Goal: Transaction & Acquisition: Purchase product/service

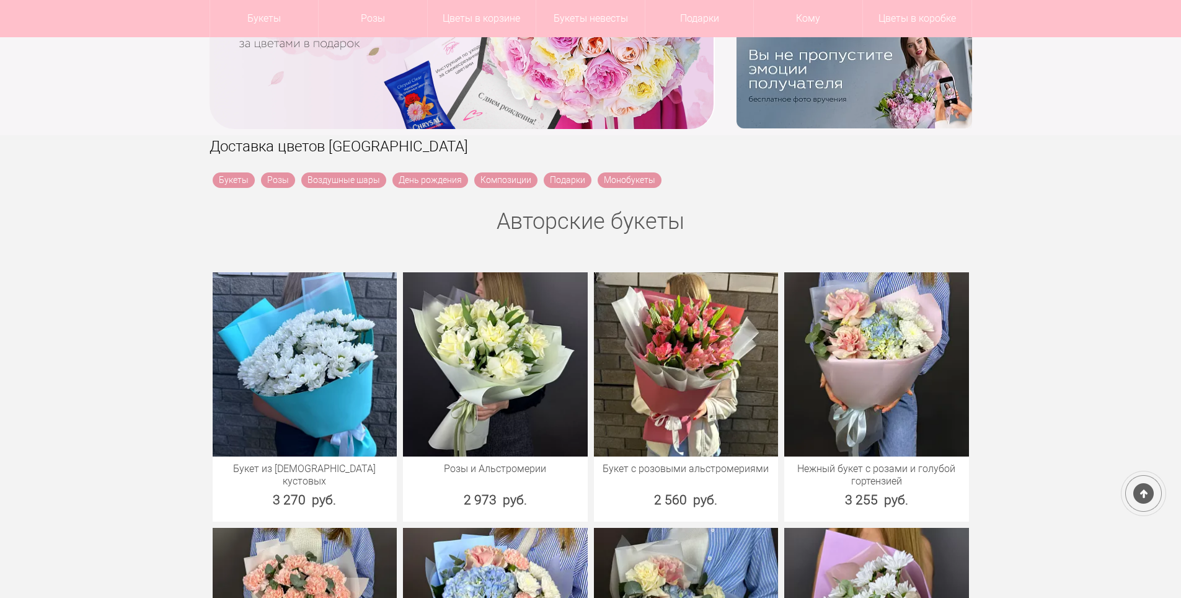
scroll to position [434, 0]
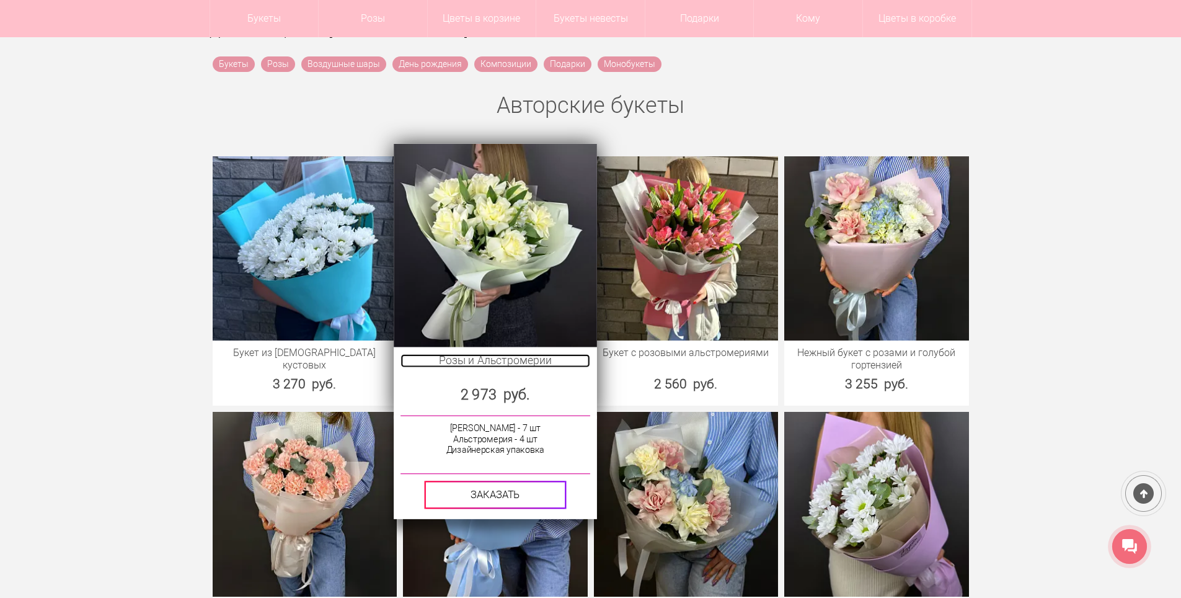
click at [473, 359] on link "Розы и Альстромерии" at bounding box center [494, 360] width 189 height 14
click at [474, 289] on img at bounding box center [495, 244] width 203 height 203
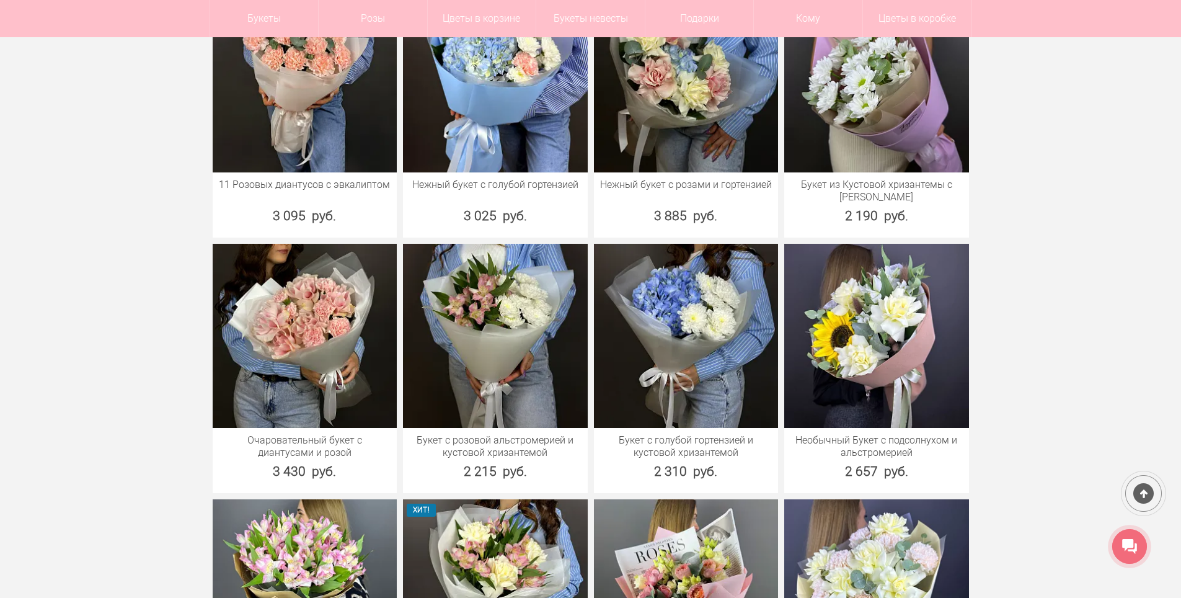
scroll to position [930, 0]
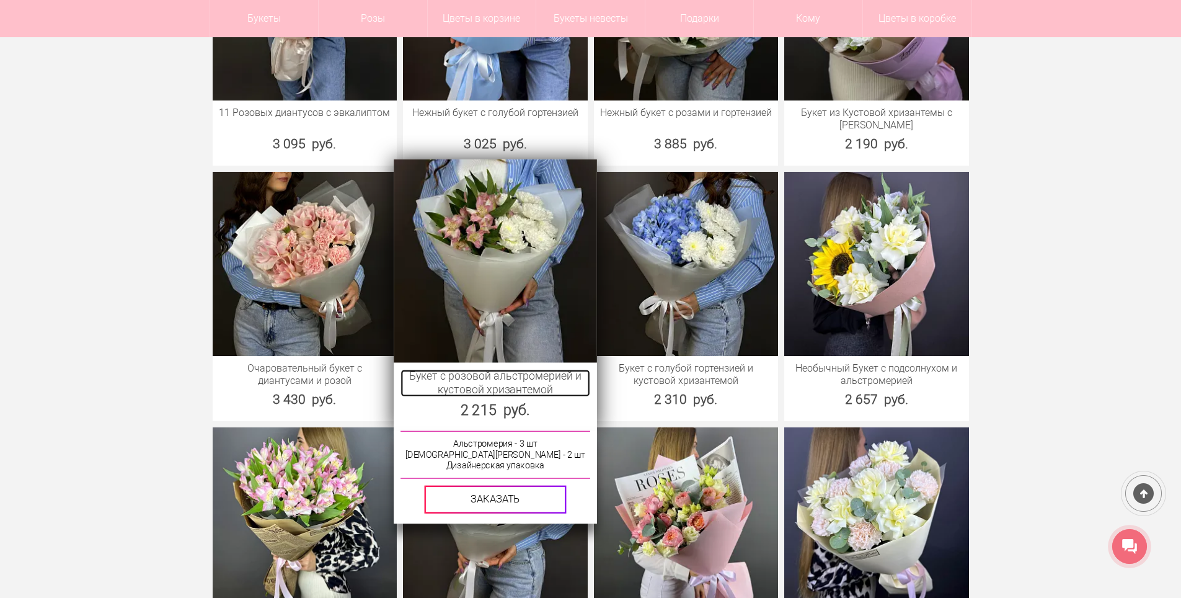
click at [477, 379] on link "Букет с розовой альстромерией и кустовой хризантемой" at bounding box center [494, 382] width 189 height 27
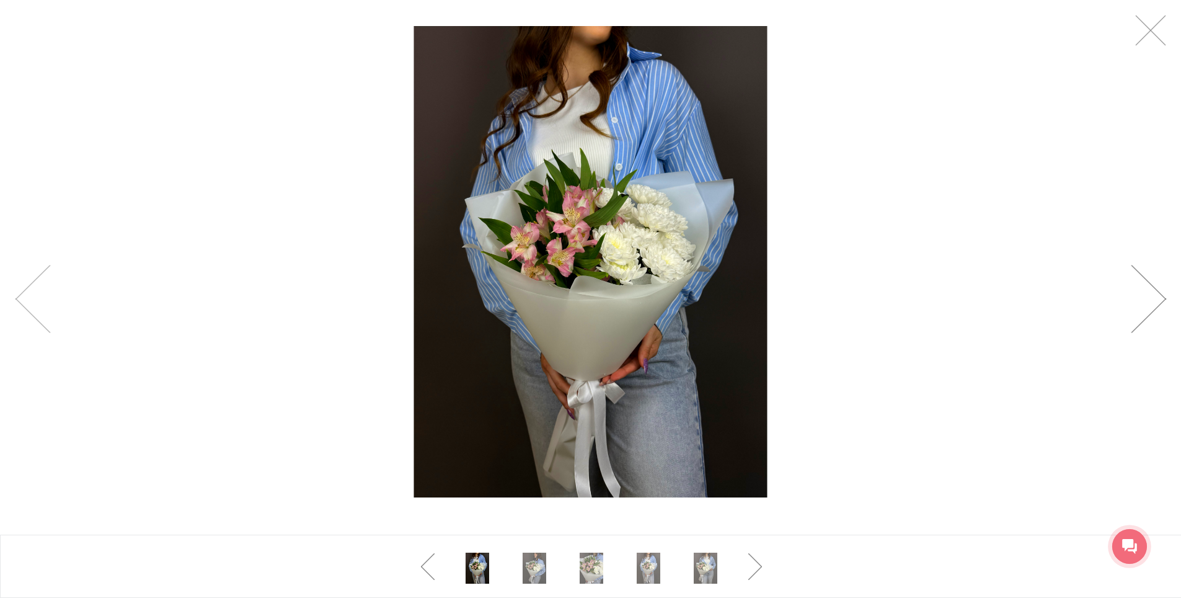
click at [1153, 289] on link at bounding box center [1148, 299] width 35 height 68
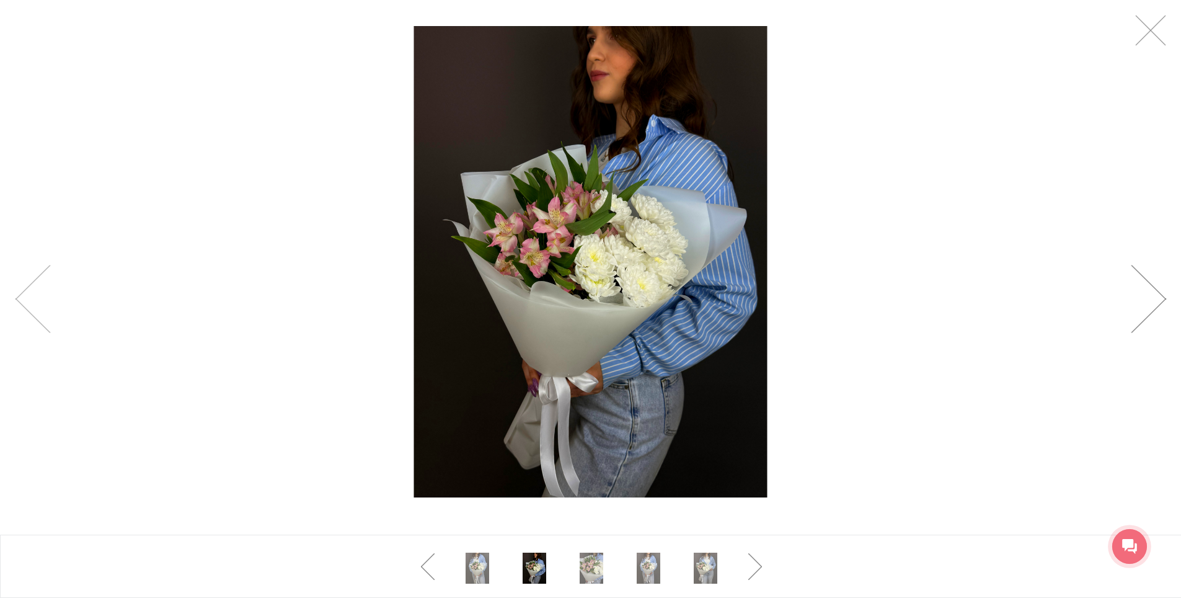
click at [1153, 289] on link at bounding box center [1148, 299] width 35 height 68
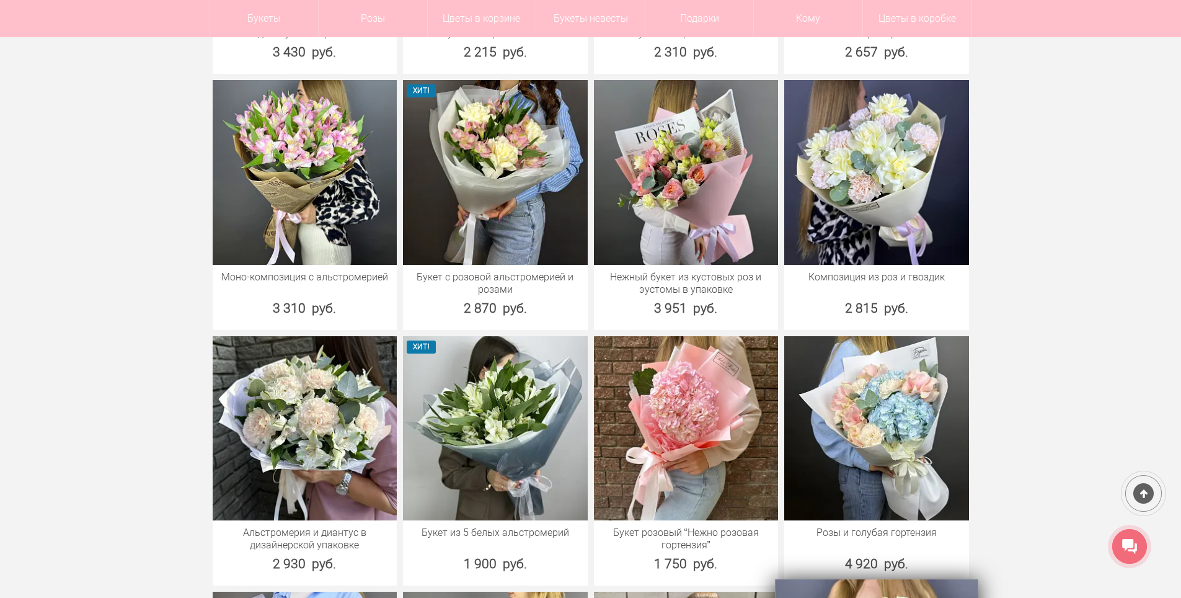
scroll to position [1178, 0]
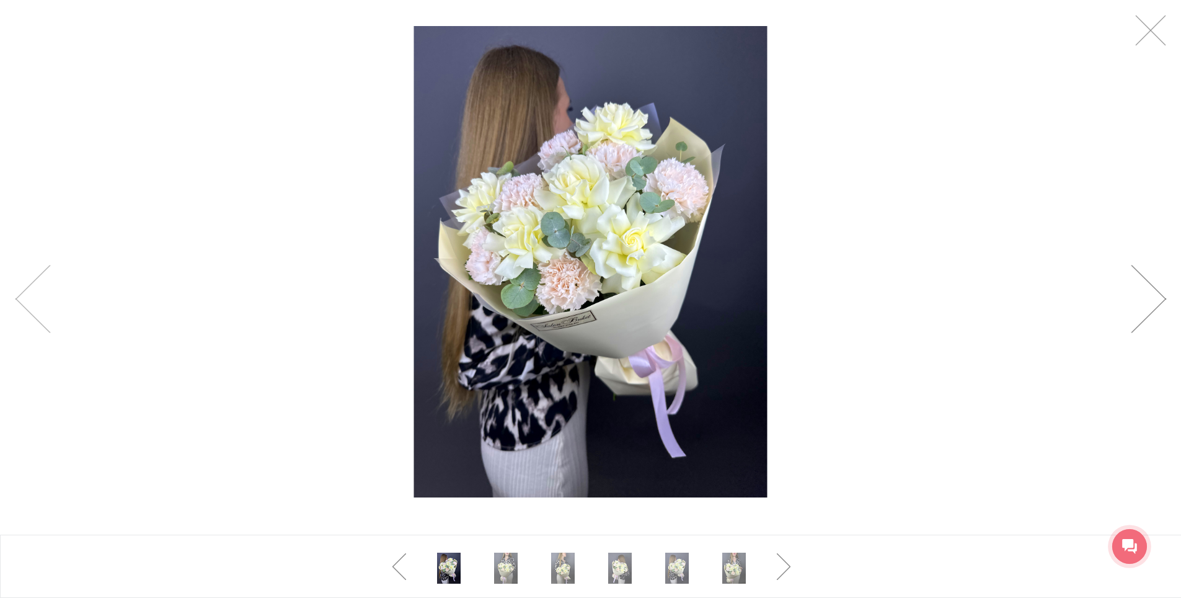
click at [1149, 285] on link at bounding box center [1148, 299] width 35 height 68
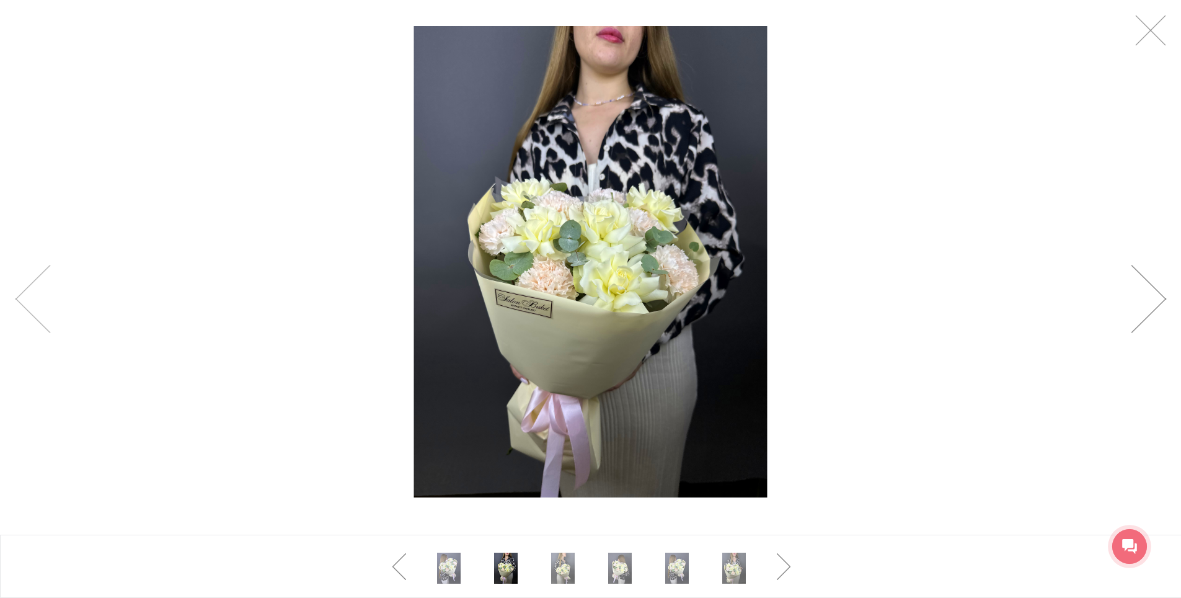
click at [1149, 285] on link at bounding box center [1148, 299] width 35 height 68
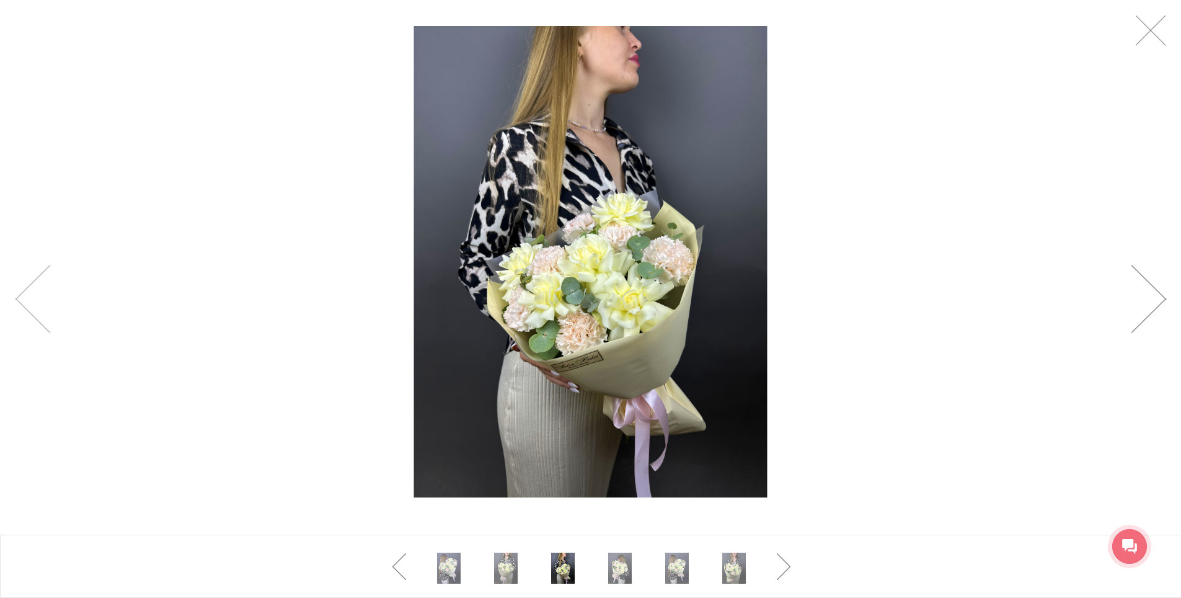
click at [1149, 285] on link at bounding box center [1148, 299] width 35 height 68
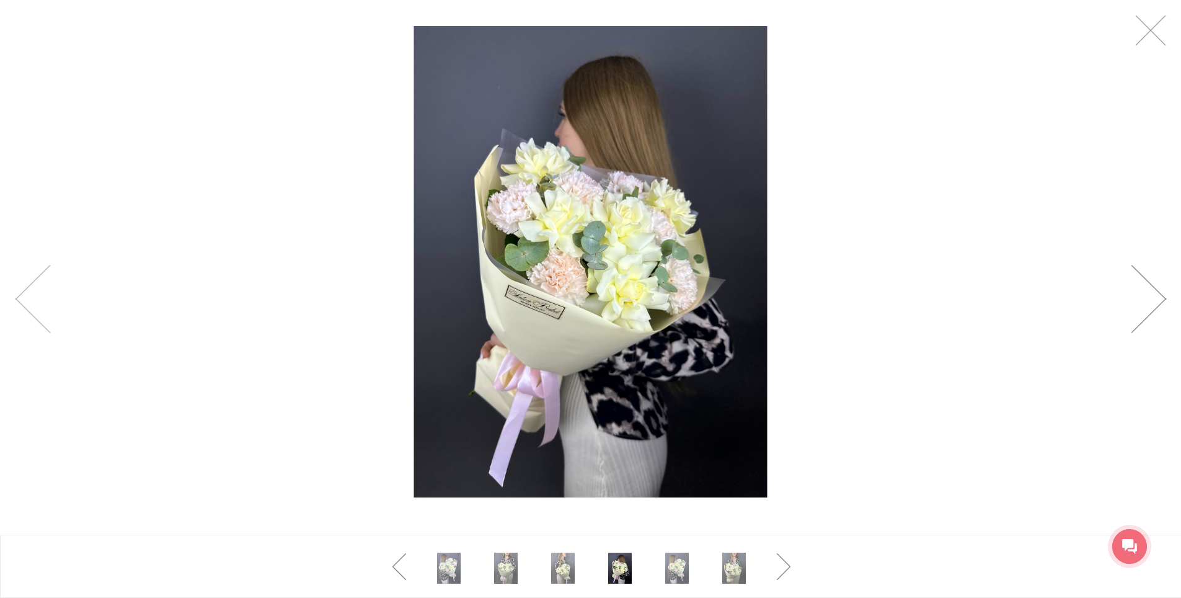
click at [1147, 285] on link at bounding box center [1148, 299] width 35 height 68
